Goal: Task Accomplishment & Management: Use online tool/utility

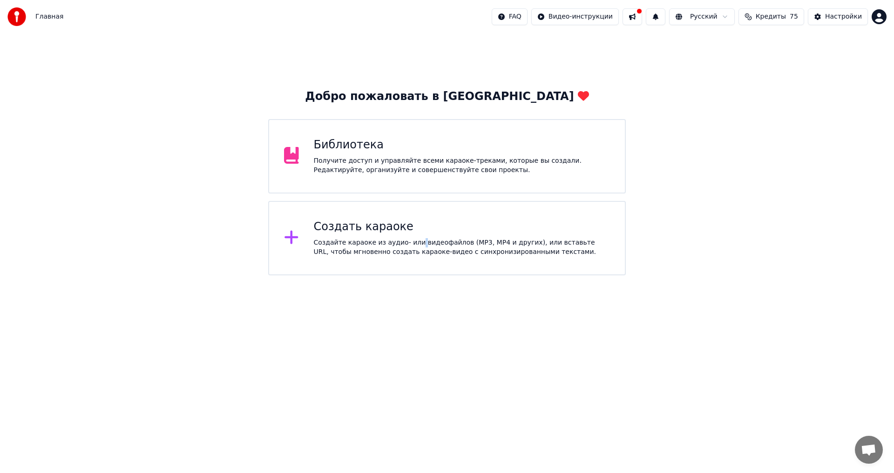
click at [411, 246] on div "Создайте караоке из аудио- или видеофайлов (MP3, MP4 и других), или вставьте UR…" at bounding box center [462, 247] width 296 height 19
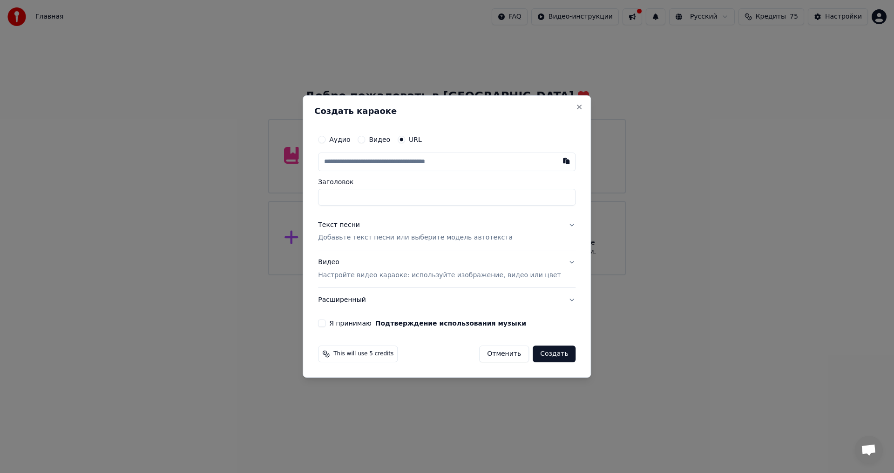
click at [339, 137] on div "Аудио" at bounding box center [334, 139] width 32 height 7
click at [325, 140] on button "Аудио" at bounding box center [321, 139] width 7 height 7
click at [418, 159] on div "Нет выбранного файла" at bounding box center [427, 161] width 88 height 9
type input "**********"
click at [350, 223] on div "Текст песни" at bounding box center [339, 224] width 42 height 9
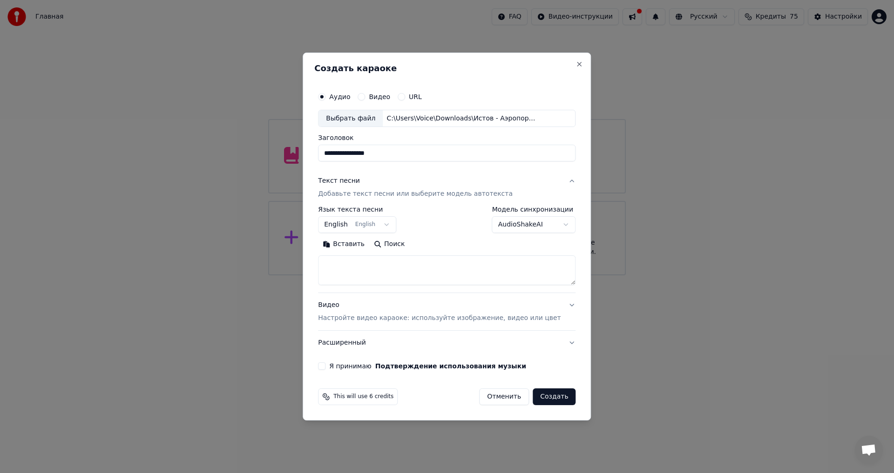
click at [393, 225] on button "English English" at bounding box center [357, 225] width 78 height 17
select select "**"
click at [343, 245] on button "Вставить" at bounding box center [343, 244] width 51 height 15
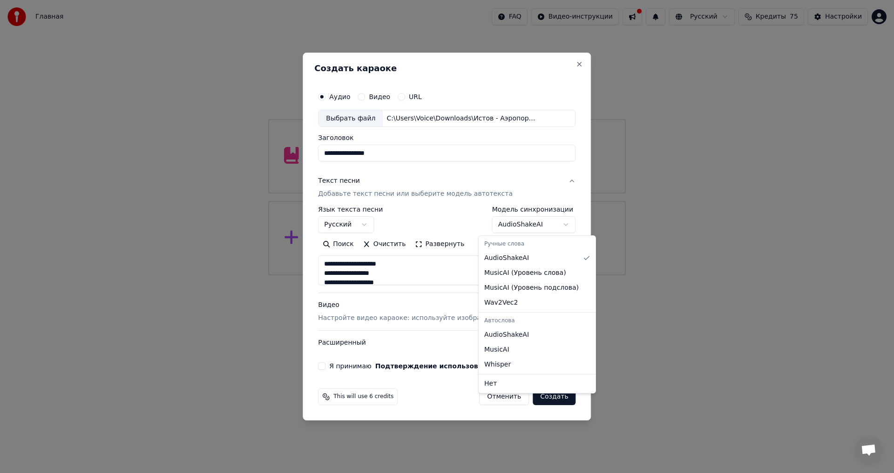
click at [551, 224] on body "**********" at bounding box center [447, 138] width 894 height 276
click at [444, 265] on body "**********" at bounding box center [447, 138] width 894 height 276
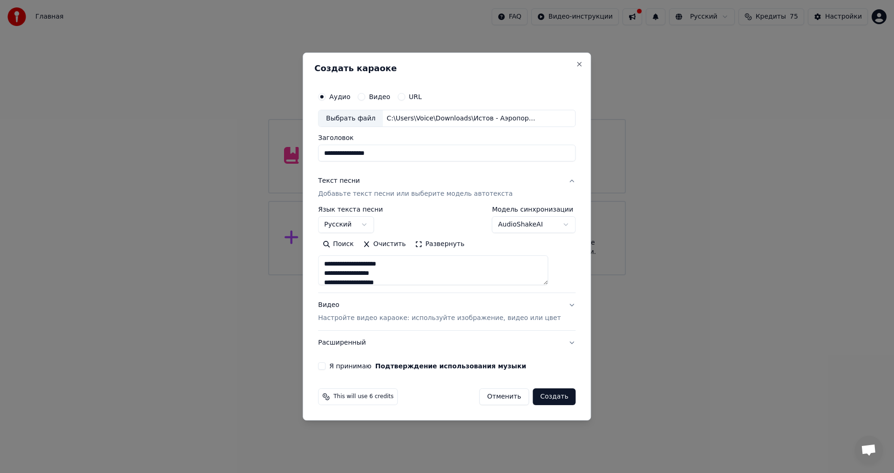
click at [554, 221] on body "**********" at bounding box center [447, 138] width 894 height 276
click at [356, 275] on textarea at bounding box center [433, 271] width 230 height 30
click at [401, 273] on textarea at bounding box center [433, 271] width 230 height 30
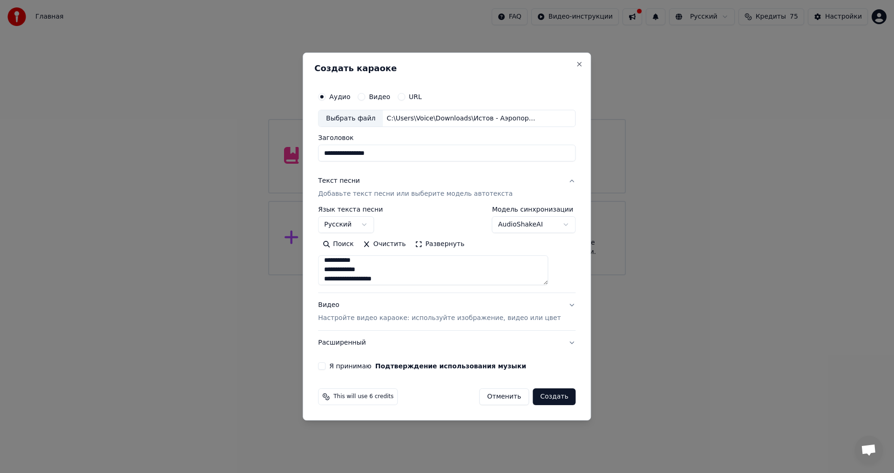
type textarea "**********"
click at [555, 306] on button "Видео Настройте видео караоке: используйте изображение, видео или цвет" at bounding box center [446, 312] width 257 height 37
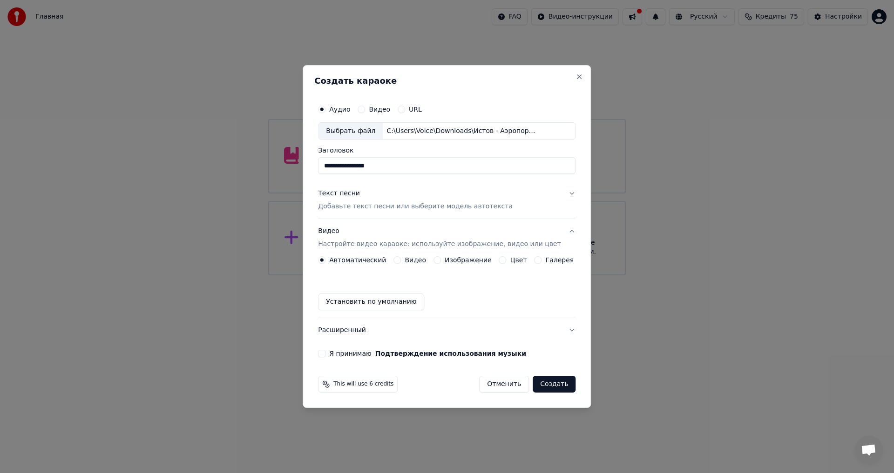
click at [469, 263] on label "Изображение" at bounding box center [467, 260] width 47 height 7
click at [441, 263] on button "Изображение" at bounding box center [436, 259] width 7 height 7
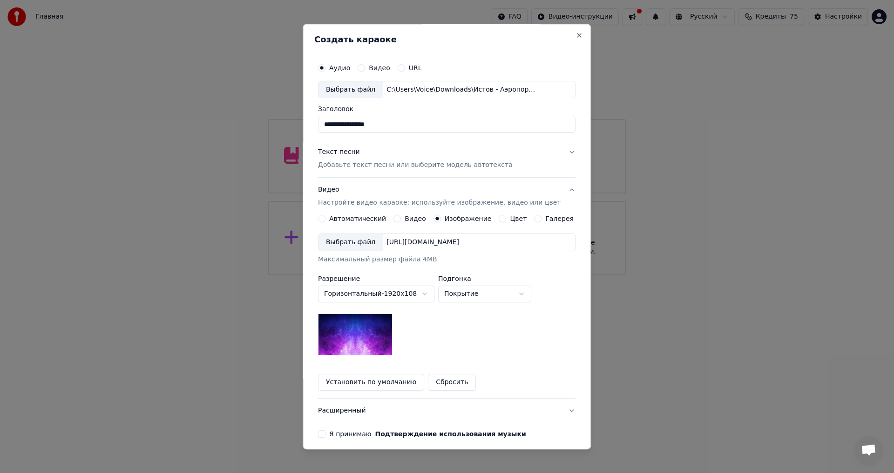
click at [344, 340] on img at bounding box center [355, 335] width 74 height 42
click at [325, 433] on button "Я принимаю Подтверждение использования музыки" at bounding box center [321, 434] width 7 height 7
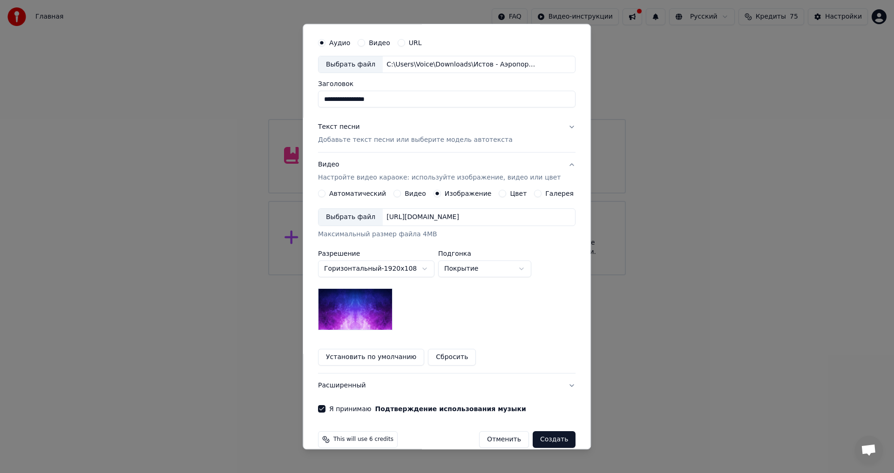
scroll to position [39, 0]
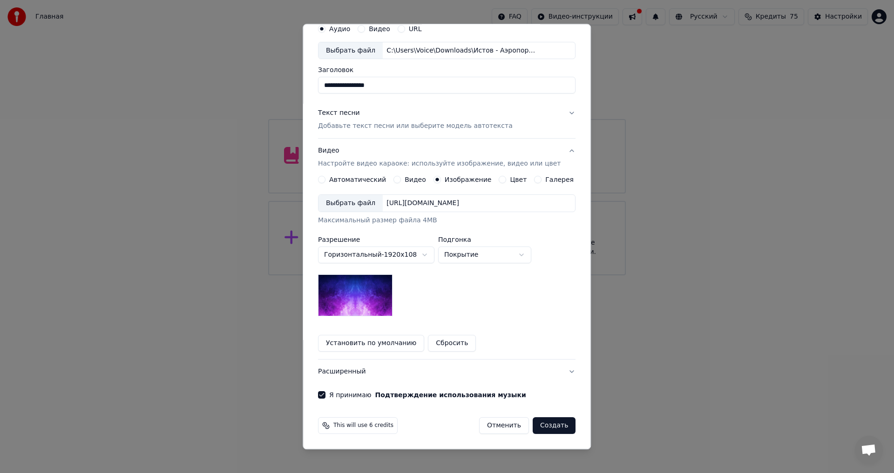
click at [541, 420] on button "Создать" at bounding box center [553, 426] width 43 height 17
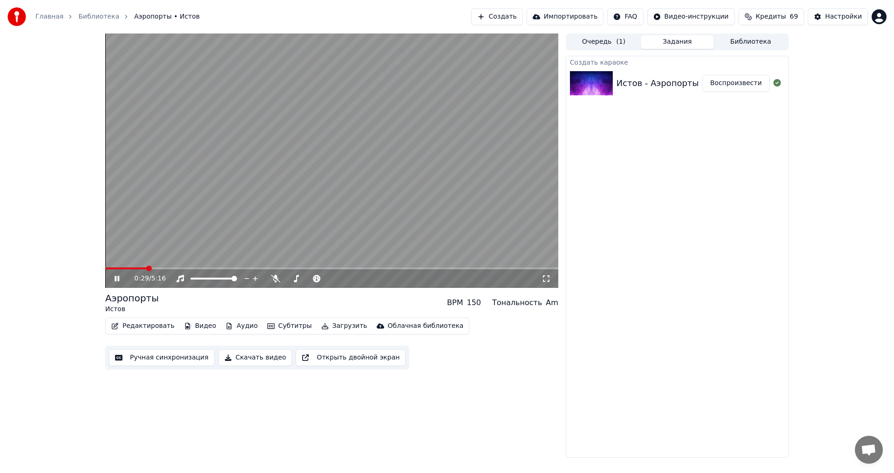
click at [111, 277] on div "0:29 / 5:16" at bounding box center [331, 278] width 445 height 9
click at [115, 277] on icon at bounding box center [116, 279] width 5 height 6
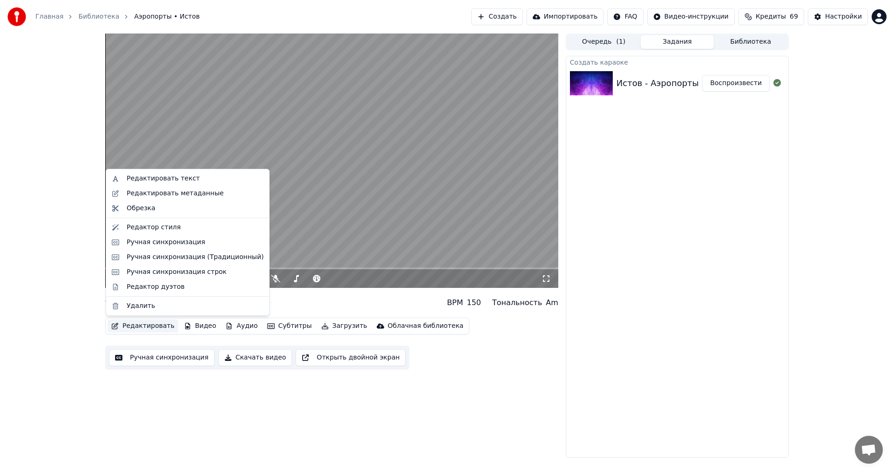
click at [151, 325] on button "Редактировать" at bounding box center [143, 326] width 71 height 13
click at [170, 175] on div "Редактировать текст" at bounding box center [163, 178] width 73 height 9
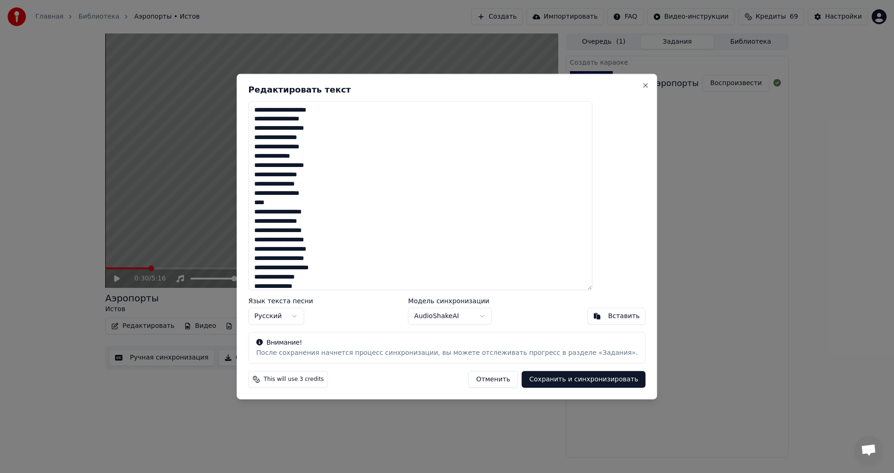
click at [542, 375] on button "Сохранить и синхронизировать" at bounding box center [584, 379] width 124 height 17
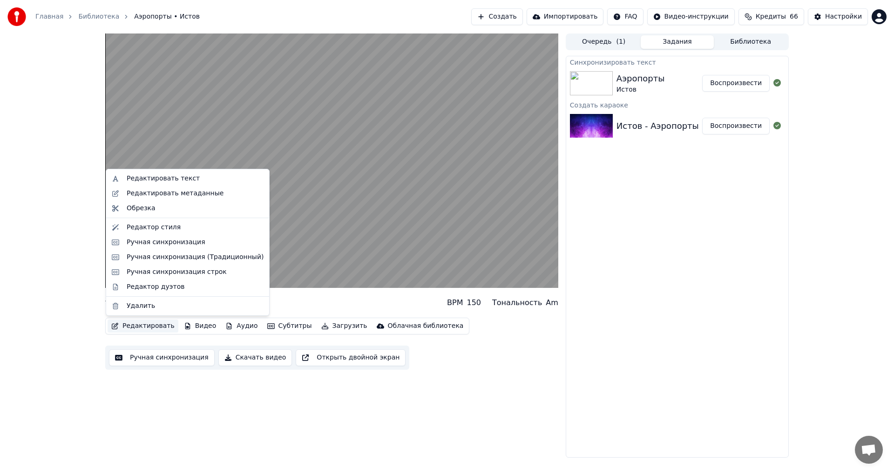
click at [134, 327] on button "Редактировать" at bounding box center [143, 326] width 71 height 13
click at [167, 178] on div "Редактировать текст" at bounding box center [163, 178] width 73 height 9
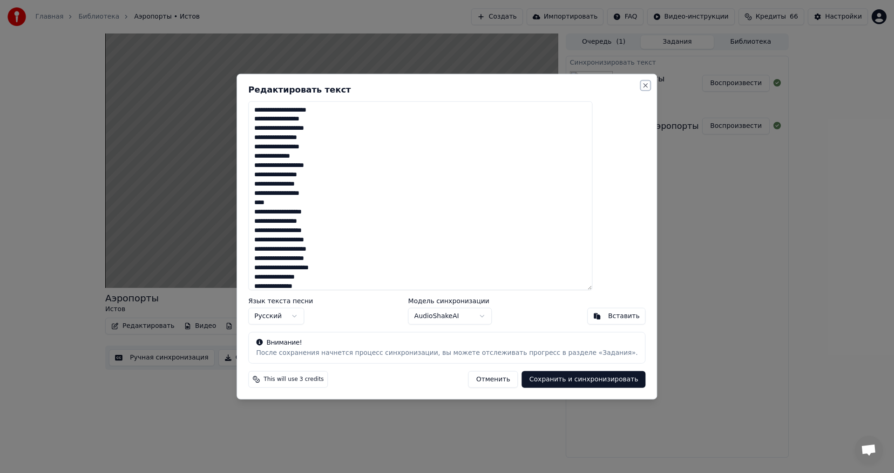
click at [642, 85] on button "Close" at bounding box center [645, 84] width 7 height 7
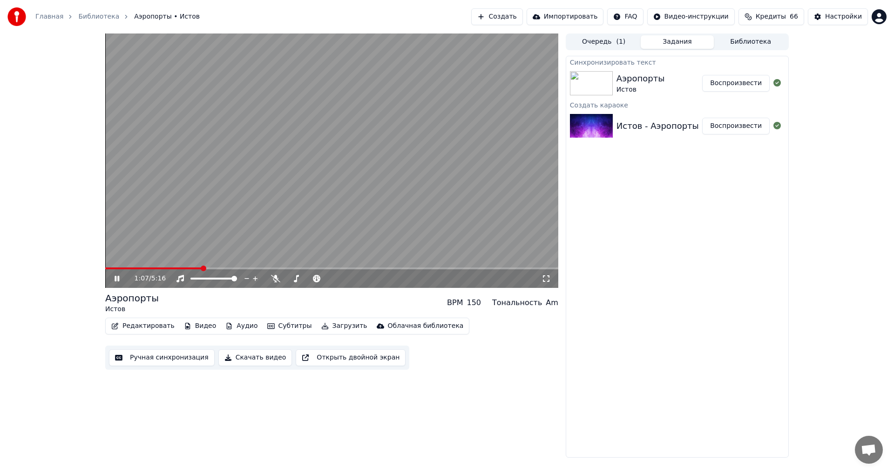
click at [115, 277] on icon at bounding box center [116, 279] width 5 height 6
click at [332, 280] on span at bounding box center [309, 279] width 47 height 2
click at [114, 278] on icon at bounding box center [124, 278] width 22 height 7
click at [111, 277] on div "1:52 / 5:16" at bounding box center [331, 278] width 445 height 9
click at [118, 281] on icon at bounding box center [116, 279] width 5 height 6
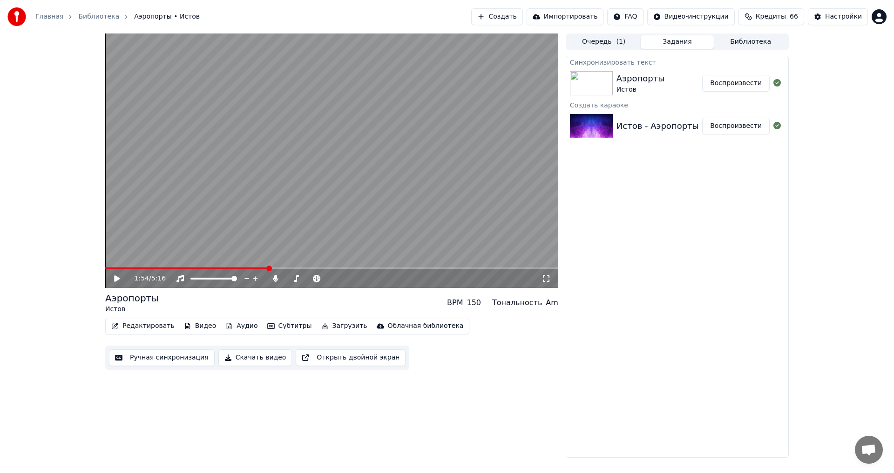
click at [113, 276] on icon at bounding box center [124, 278] width 22 height 7
click at [119, 282] on icon at bounding box center [116, 279] width 5 height 6
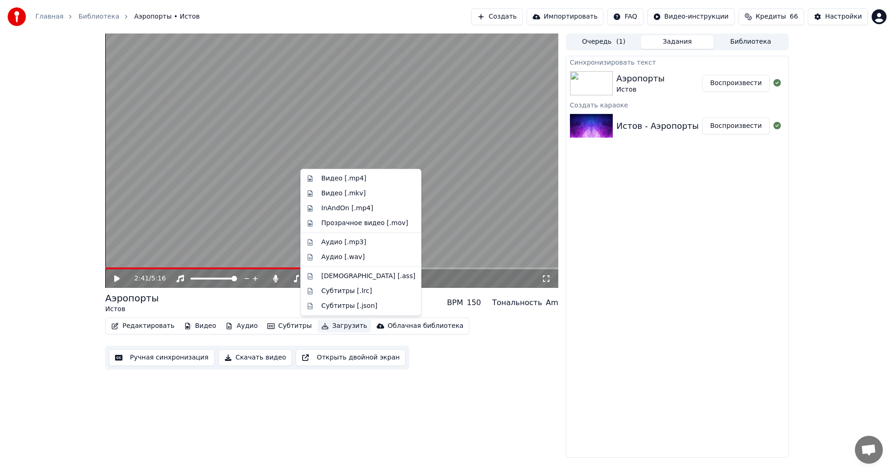
click at [330, 324] on button "Загрузить" at bounding box center [344, 326] width 54 height 13
click at [341, 182] on div "Видео [.mp4]" at bounding box center [343, 178] width 45 height 9
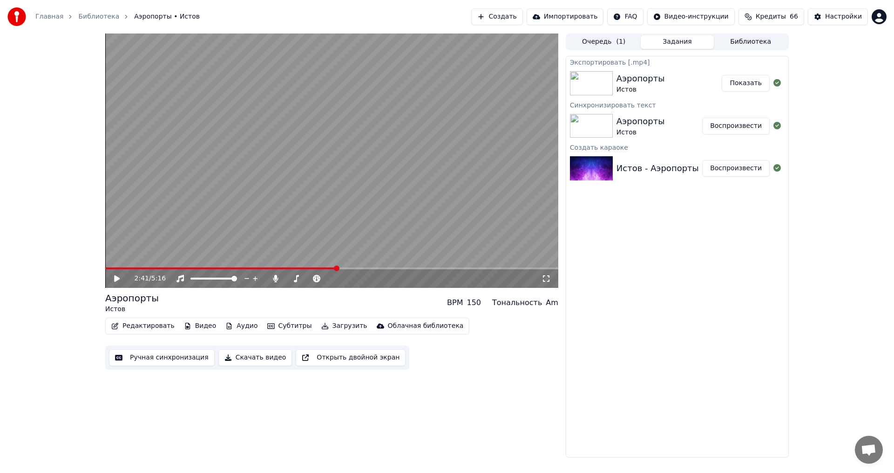
click at [745, 86] on button "Показать" at bounding box center [745, 83] width 48 height 17
click at [286, 276] on span at bounding box center [289, 279] width 6 height 6
click at [333, 325] on button "Загрузить" at bounding box center [344, 326] width 54 height 13
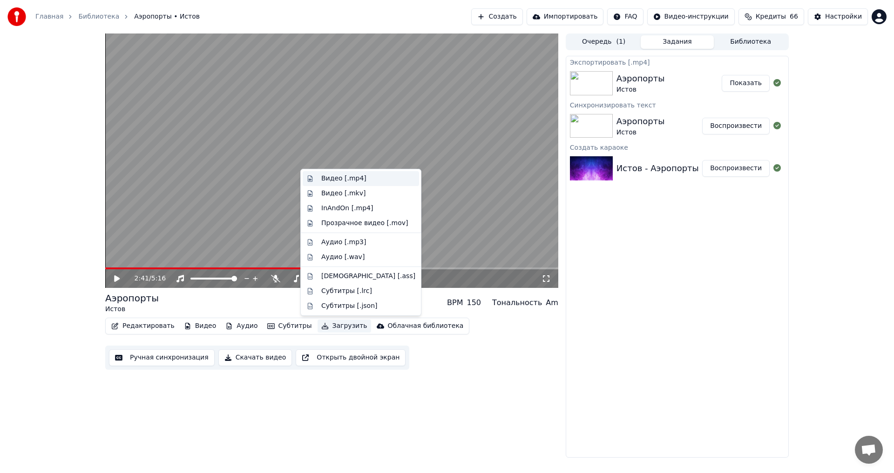
click at [333, 179] on div "Видео [.mp4]" at bounding box center [343, 178] width 45 height 9
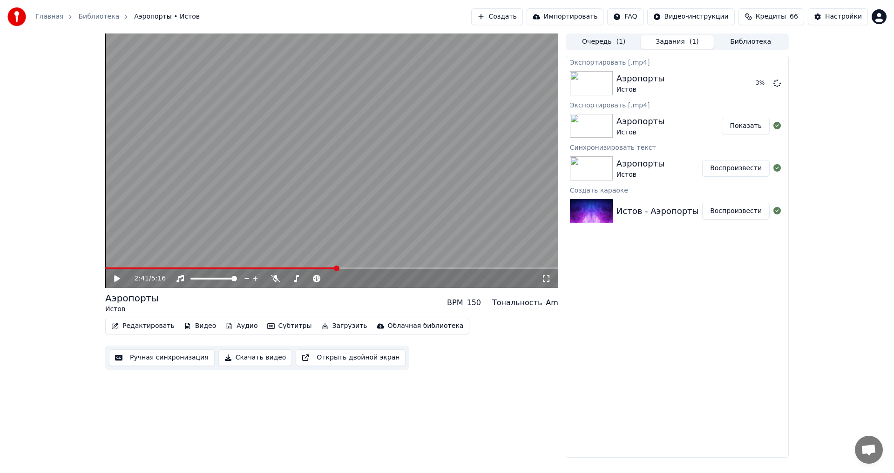
click at [147, 326] on button "Редактировать" at bounding box center [143, 326] width 71 height 13
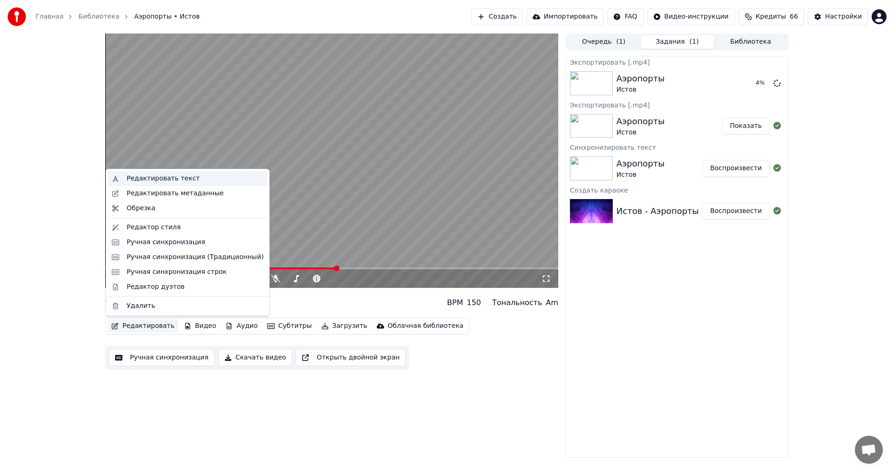
click at [187, 175] on div "Редактировать текст" at bounding box center [163, 178] width 73 height 9
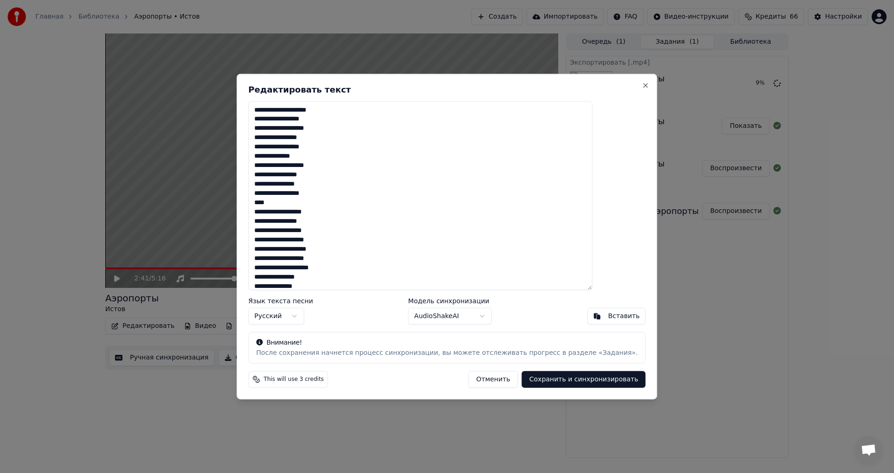
click at [330, 112] on textarea at bounding box center [420, 195] width 344 height 189
click at [329, 110] on textarea at bounding box center [420, 195] width 344 height 189
click at [286, 218] on textarea at bounding box center [420, 195] width 344 height 189
click at [366, 256] on textarea at bounding box center [420, 195] width 344 height 189
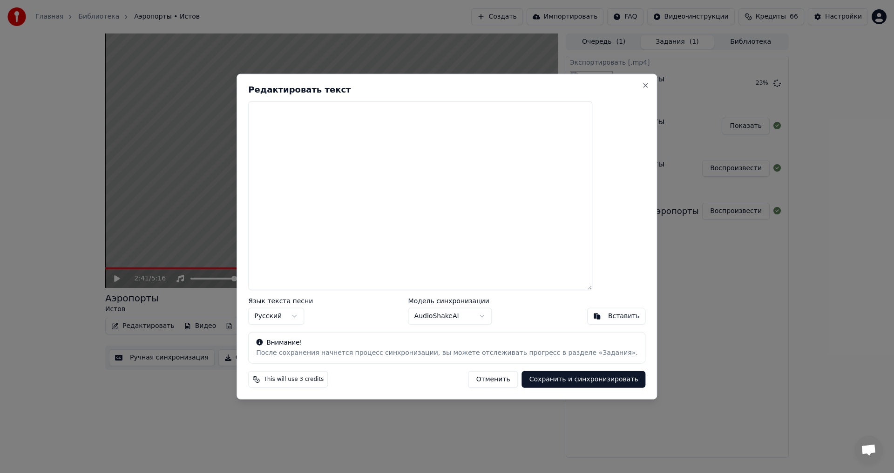
paste textarea "**********"
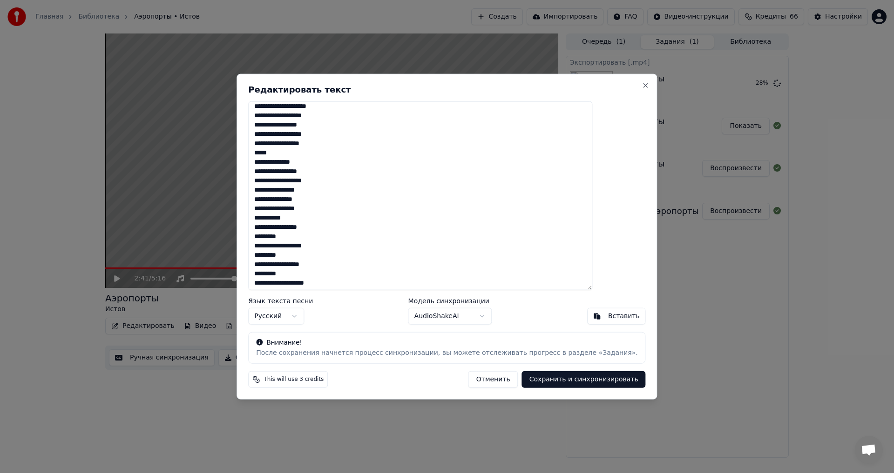
scroll to position [666, 0]
click at [333, 140] on textarea at bounding box center [420, 195] width 344 height 189
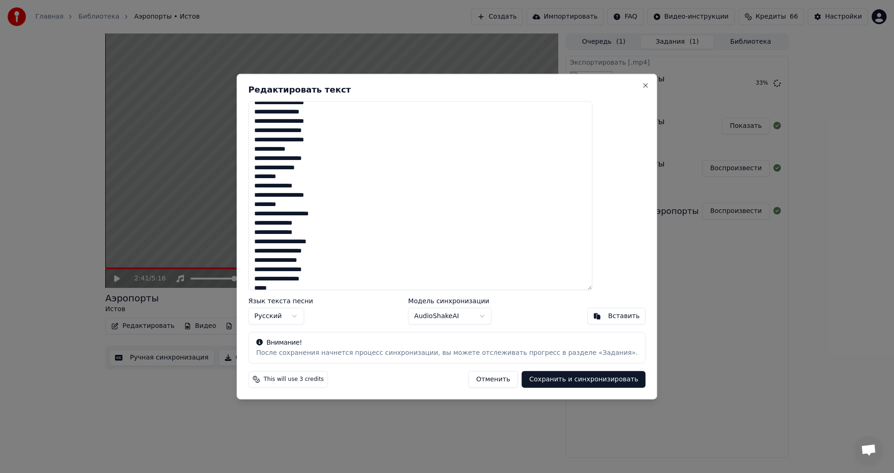
scroll to position [531, 0]
click at [298, 146] on textarea at bounding box center [420, 195] width 344 height 189
type textarea "**********"
click at [538, 378] on button "Сохранить и синхронизировать" at bounding box center [584, 379] width 124 height 17
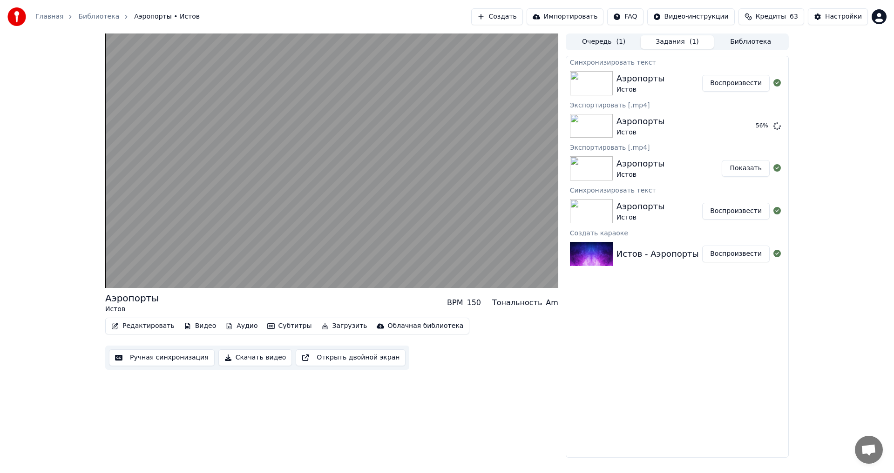
drag, startPoint x: 273, startPoint y: 429, endPoint x: 267, endPoint y: 281, distance: 148.2
click at [276, 406] on div "Аэропорты Истов BPM 150 Тональность Am Редактировать Видео Аудио Субтитры Загру…" at bounding box center [331, 246] width 453 height 424
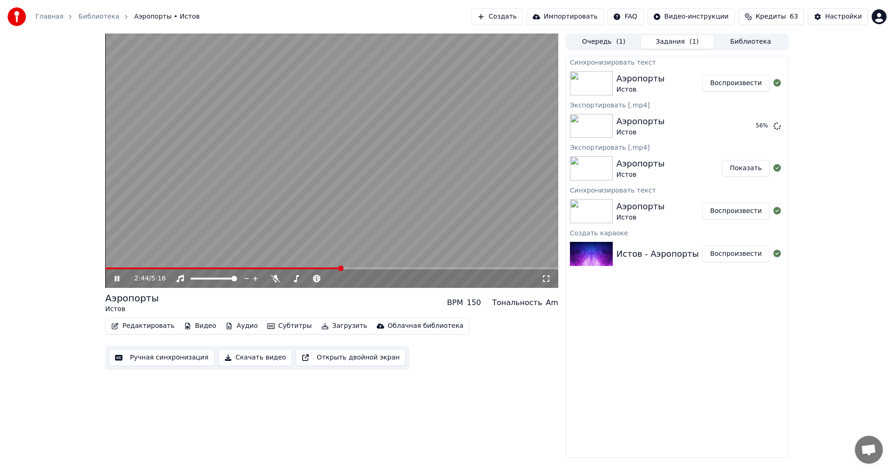
click at [229, 209] on video at bounding box center [331, 161] width 453 height 255
click at [780, 129] on icon at bounding box center [776, 125] width 7 height 7
click at [332, 281] on span at bounding box center [330, 279] width 6 height 6
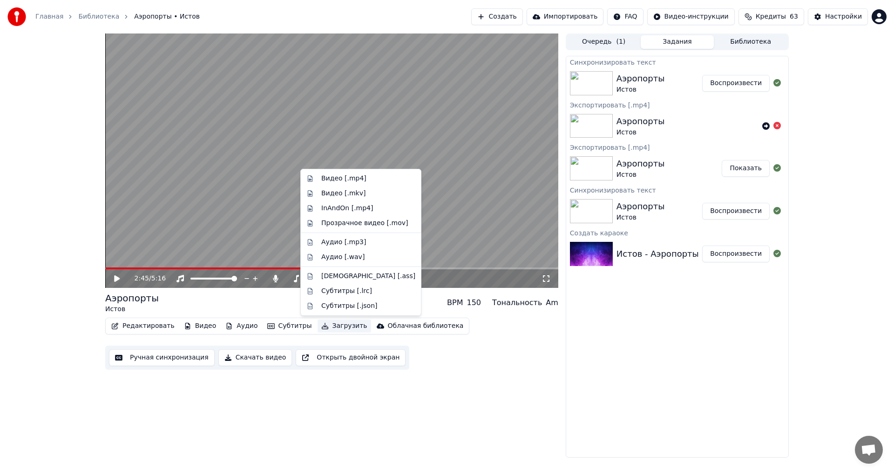
click at [331, 323] on button "Загрузить" at bounding box center [344, 326] width 54 height 13
click at [337, 180] on div "Видео [.mp4]" at bounding box center [343, 178] width 45 height 9
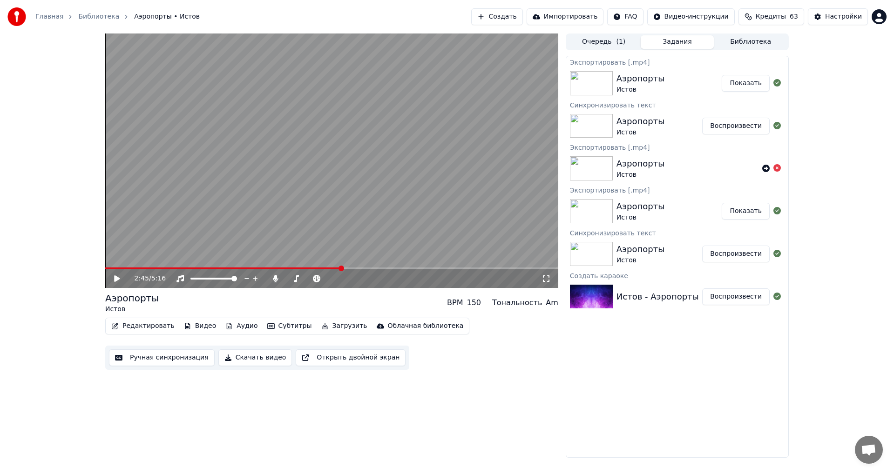
click at [748, 82] on button "Показать" at bounding box center [745, 83] width 48 height 17
click at [152, 327] on button "Редактировать" at bounding box center [143, 326] width 71 height 13
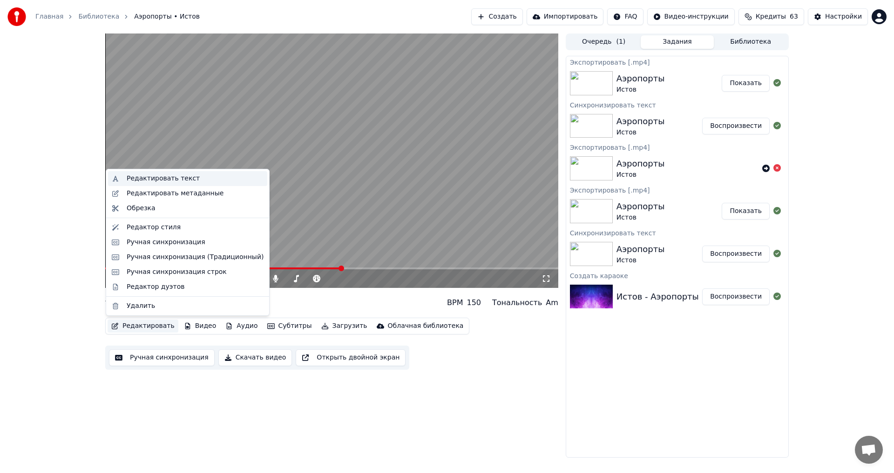
click at [163, 179] on div "Редактировать текст" at bounding box center [163, 178] width 73 height 9
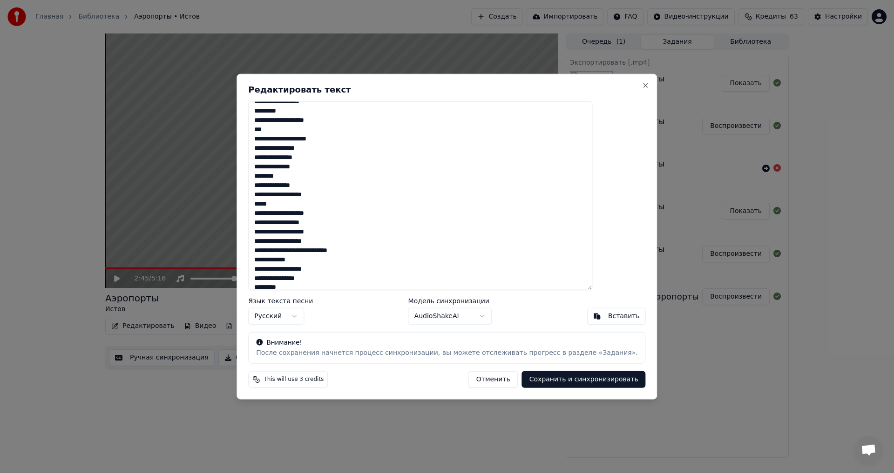
scroll to position [431, 0]
drag, startPoint x: 282, startPoint y: 222, endPoint x: 376, endPoint y: 214, distance: 94.4
click at [376, 214] on textarea at bounding box center [420, 195] width 344 height 189
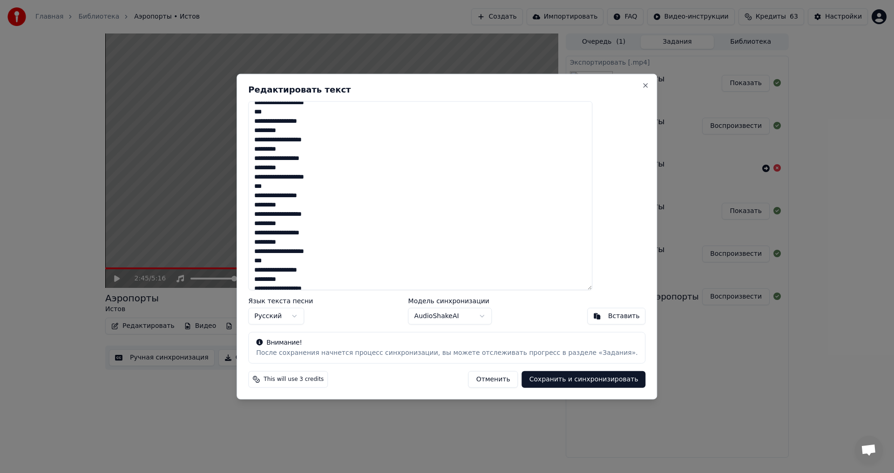
scroll to position [996, 0]
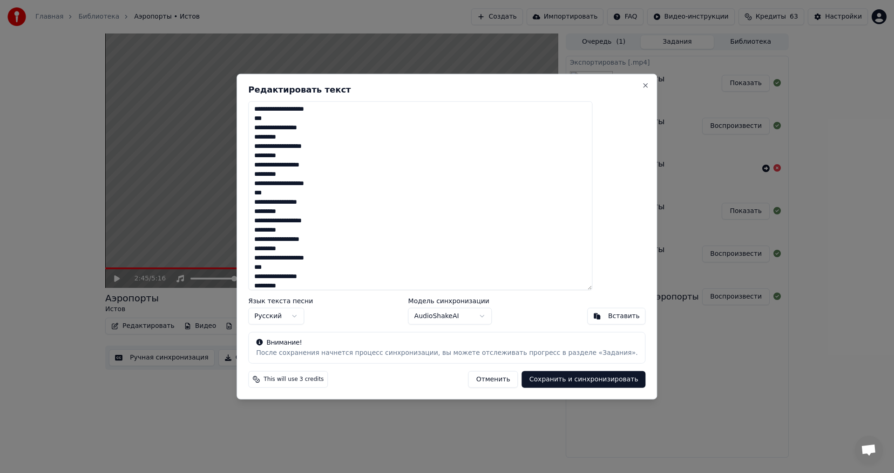
drag, startPoint x: 281, startPoint y: 201, endPoint x: 335, endPoint y: 266, distance: 84.6
click at [335, 266] on textarea at bounding box center [420, 195] width 344 height 189
click at [317, 267] on textarea at bounding box center [420, 195] width 344 height 189
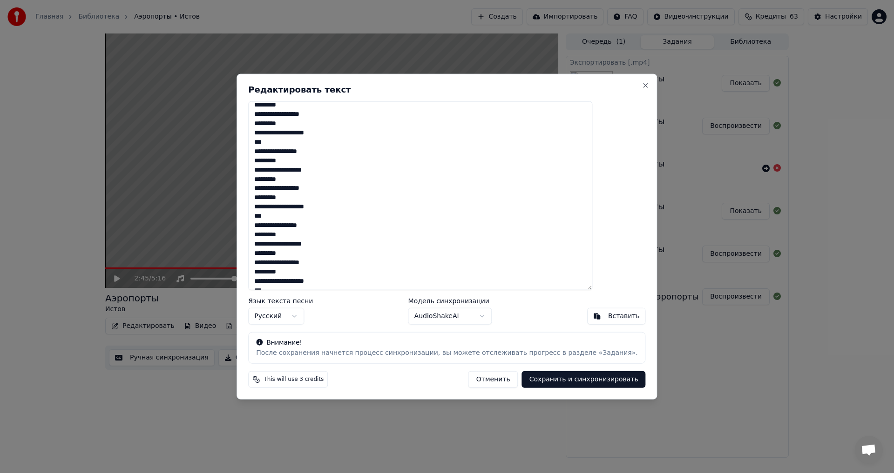
scroll to position [1186, 0]
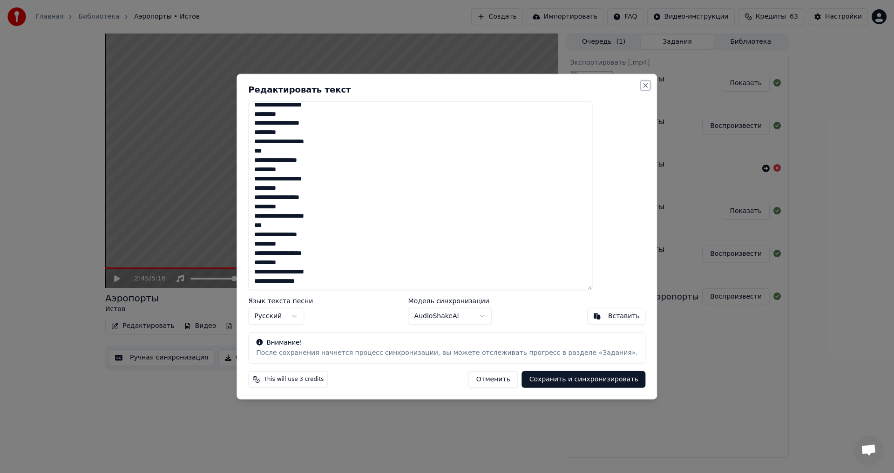
click at [642, 83] on button "Close" at bounding box center [645, 84] width 7 height 7
type textarea "**********"
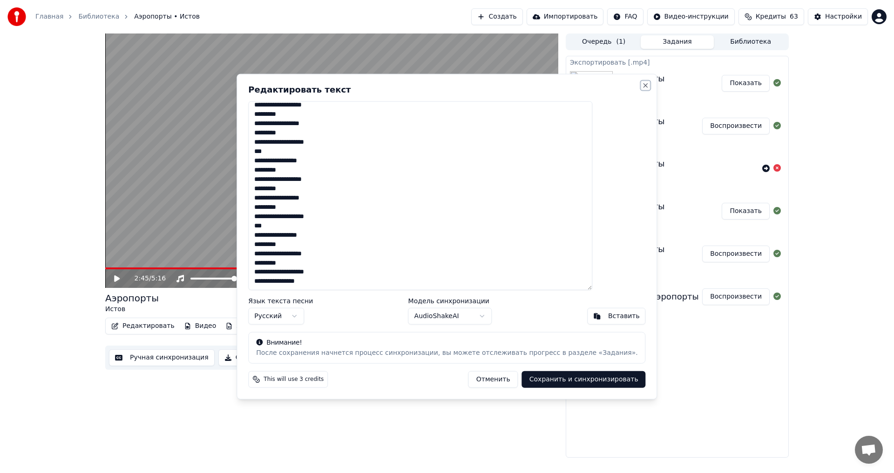
scroll to position [1037, 0]
